Goal: Task Accomplishment & Management: Use online tool/utility

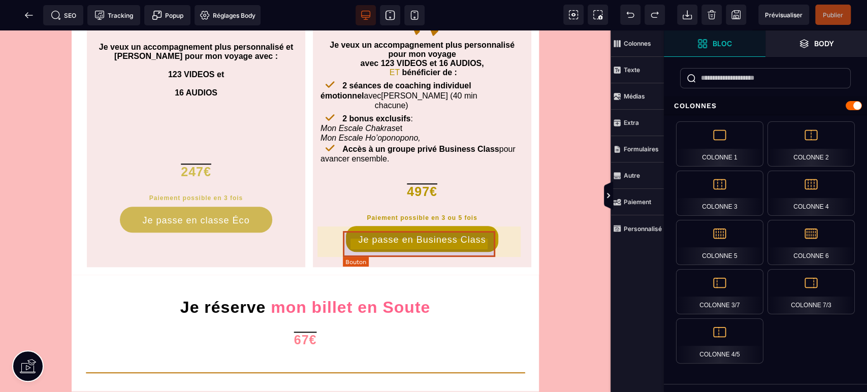
scroll to position [601, 0]
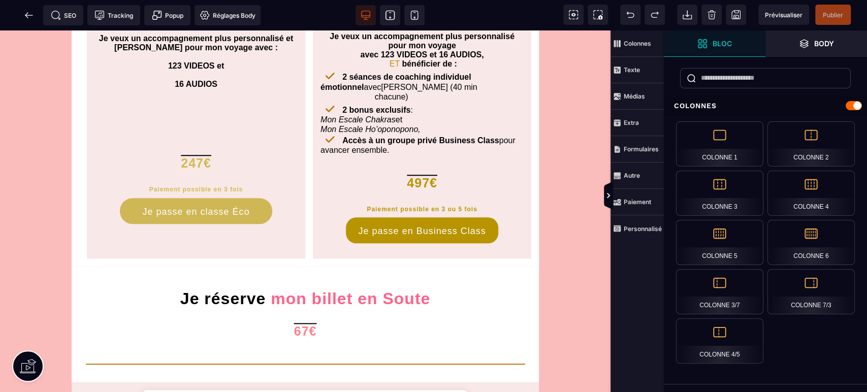
click at [395, 14] on span at bounding box center [390, 15] width 20 height 20
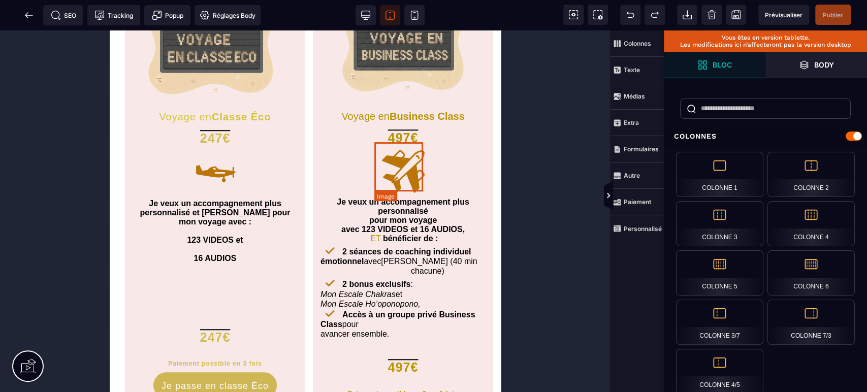
scroll to position [477, 0]
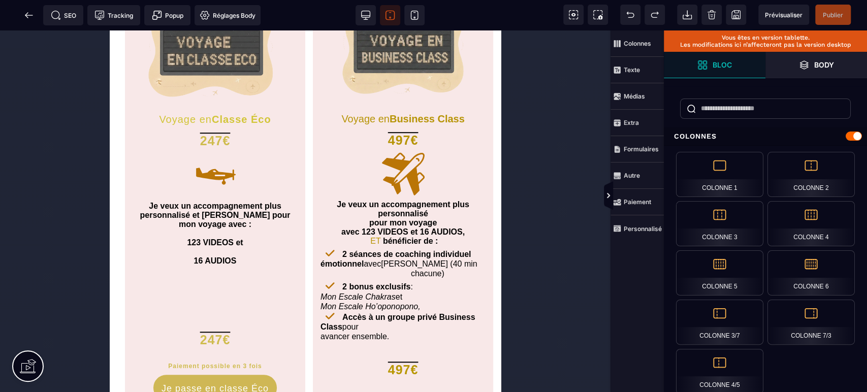
click at [412, 16] on icon at bounding box center [414, 15] width 10 height 10
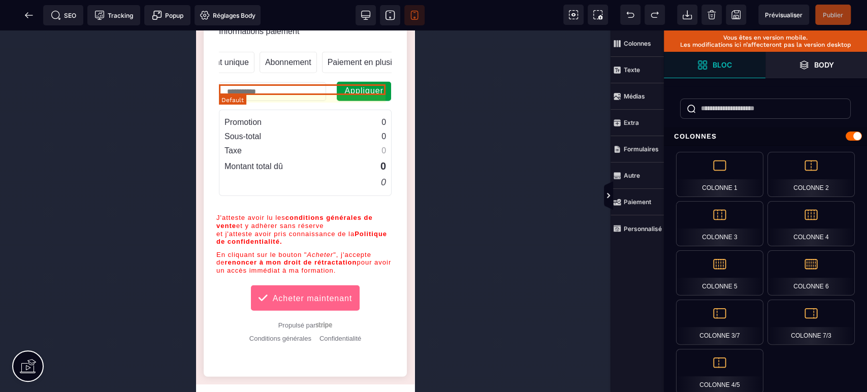
scroll to position [1978, 0]
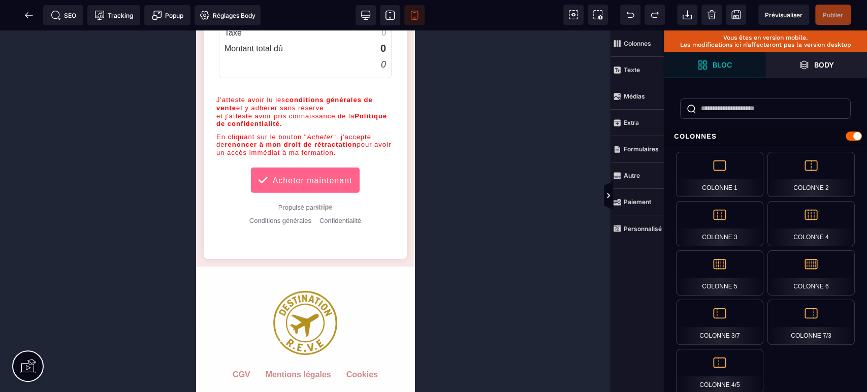
click at [27, 14] on icon at bounding box center [29, 15] width 10 height 10
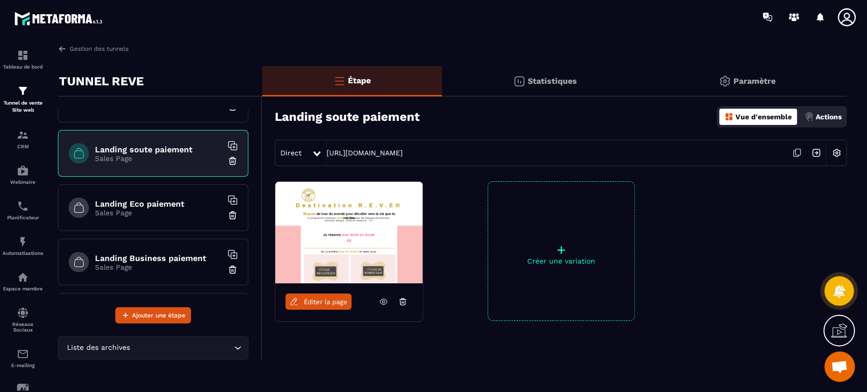
scroll to position [92, 0]
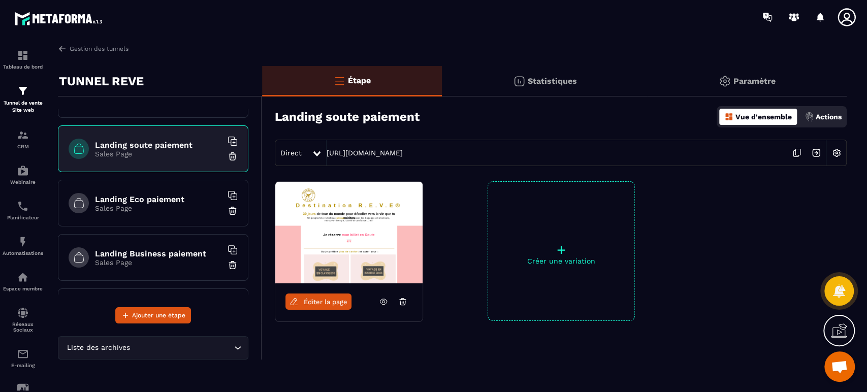
click at [188, 195] on h6 "Landing Eco paiement" at bounding box center [158, 199] width 127 height 10
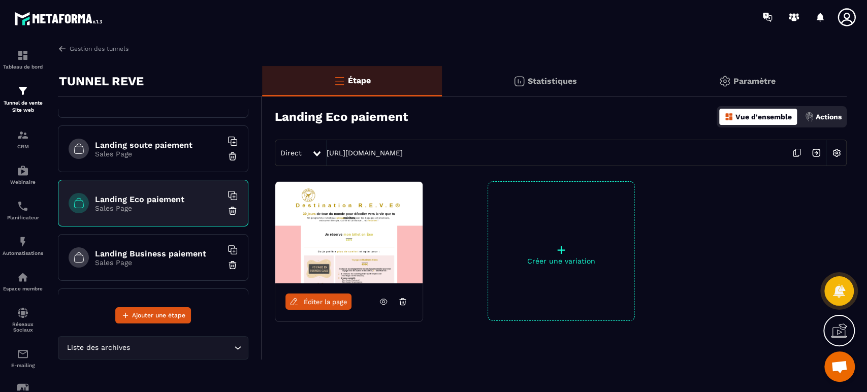
click at [382, 300] on icon at bounding box center [383, 301] width 9 height 9
click at [336, 303] on span "Éditer la page" at bounding box center [326, 302] width 44 height 8
